Goal: Answer question/provide support: Answer question/provide support

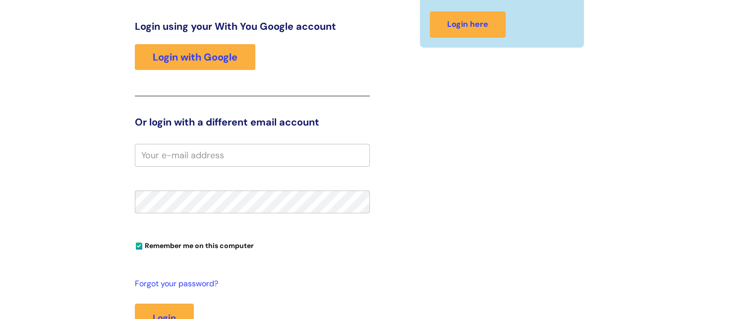
scroll to position [161, 0]
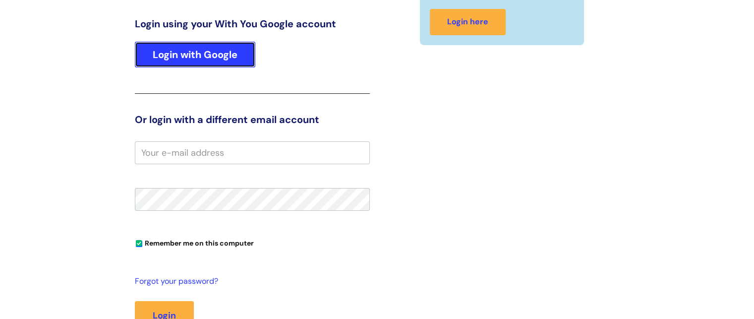
click at [168, 51] on link "Login with Google" at bounding box center [195, 55] width 120 height 26
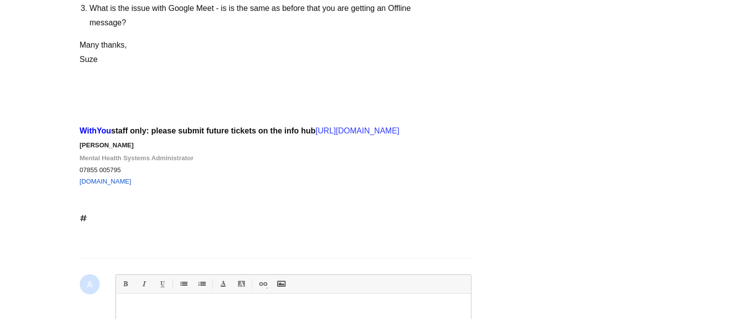
scroll to position [3233, 0]
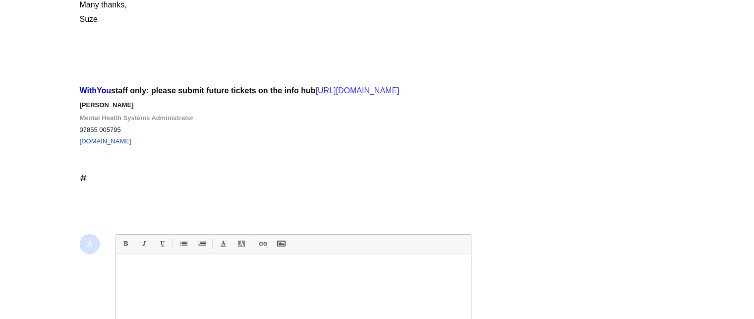
click at [121, 267] on div at bounding box center [293, 296] width 355 height 74
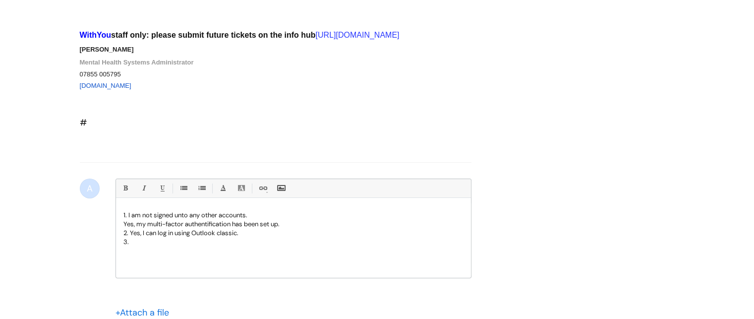
scroll to position [3319, 0]
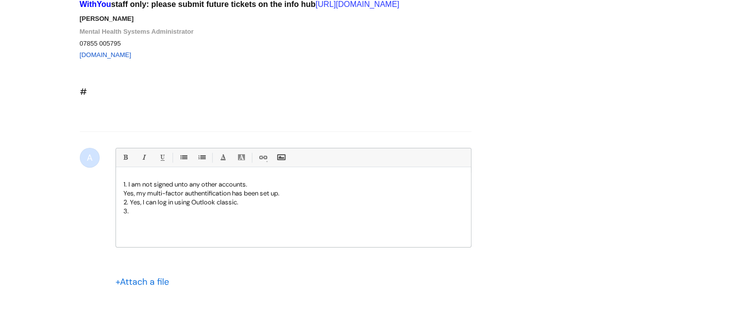
click at [139, 209] on p "3." at bounding box center [293, 211] width 340 height 9
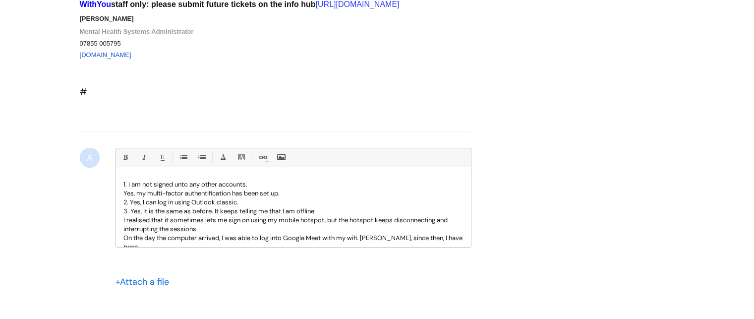
scroll to position [4, 0]
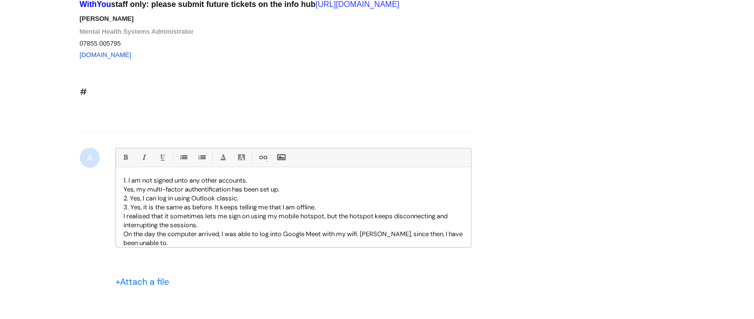
click at [286, 188] on p "Yes, my multi-factor authentification has been set up." at bounding box center [293, 189] width 340 height 9
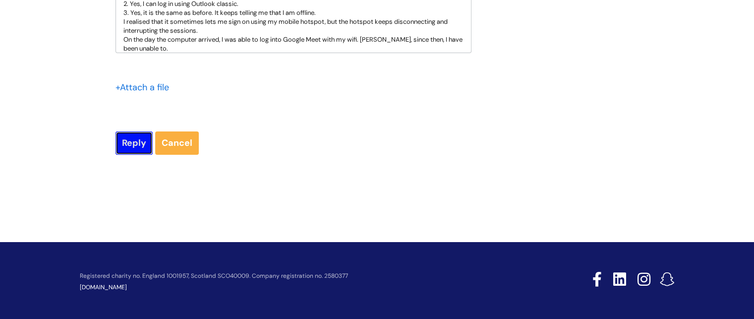
click at [129, 141] on input "Reply" at bounding box center [134, 142] width 37 height 23
type input "Please Wait..."
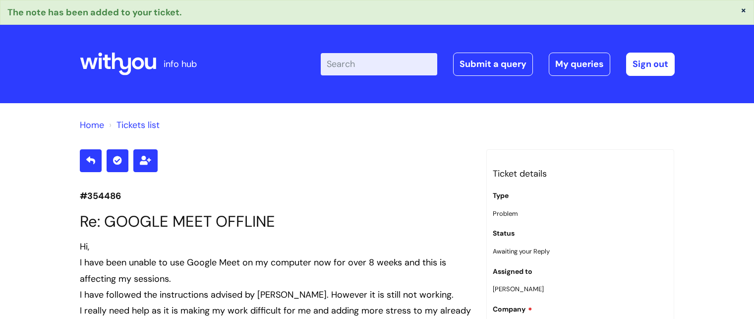
scroll to position [3618, 0]
